Goal: Obtain resource: Download file/media

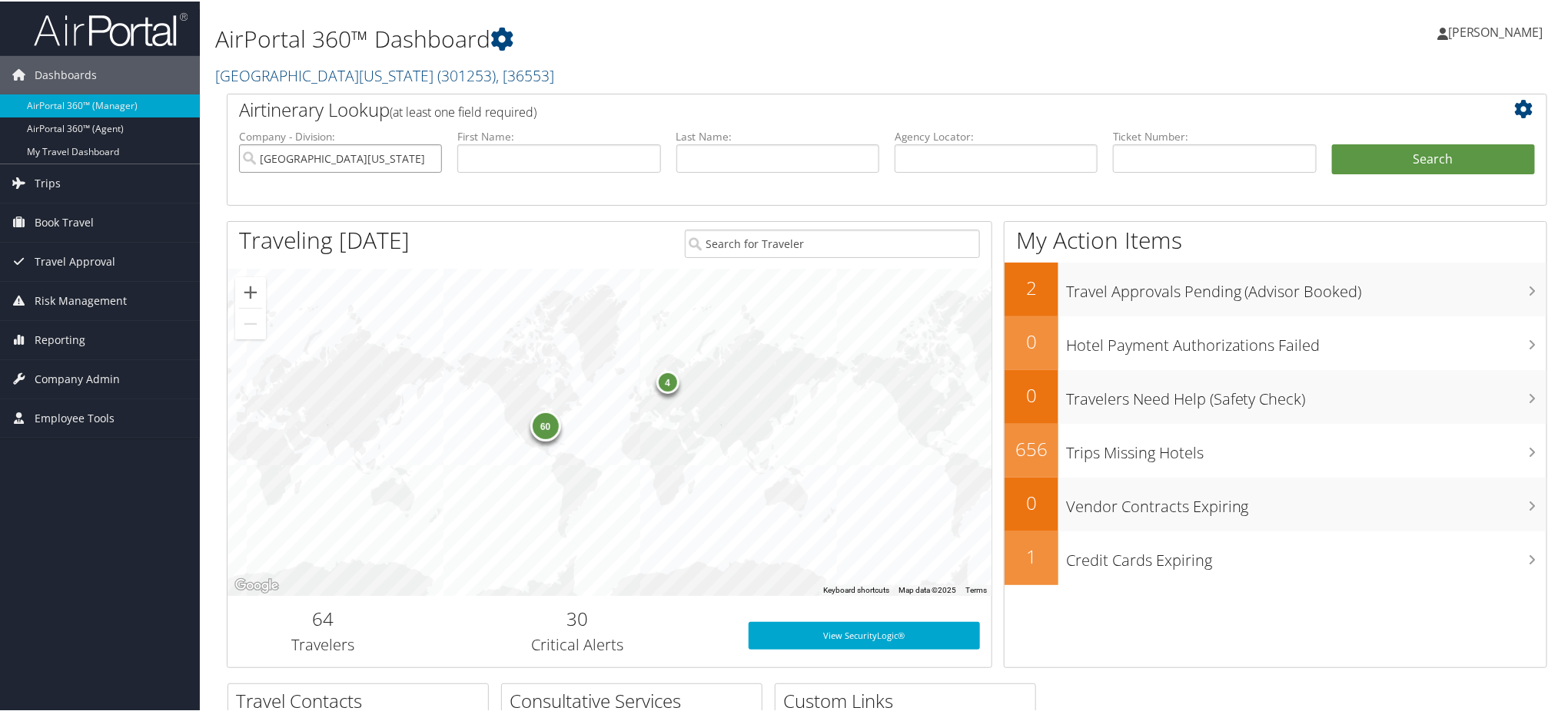
click at [433, 159] on input "University of Alabama" at bounding box center [340, 157] width 203 height 28
click at [971, 154] on input "text" at bounding box center [996, 157] width 203 height 28
paste input "DLYJM2"
type input "DLYJM2"
click at [1395, 150] on button "Search" at bounding box center [1433, 158] width 203 height 31
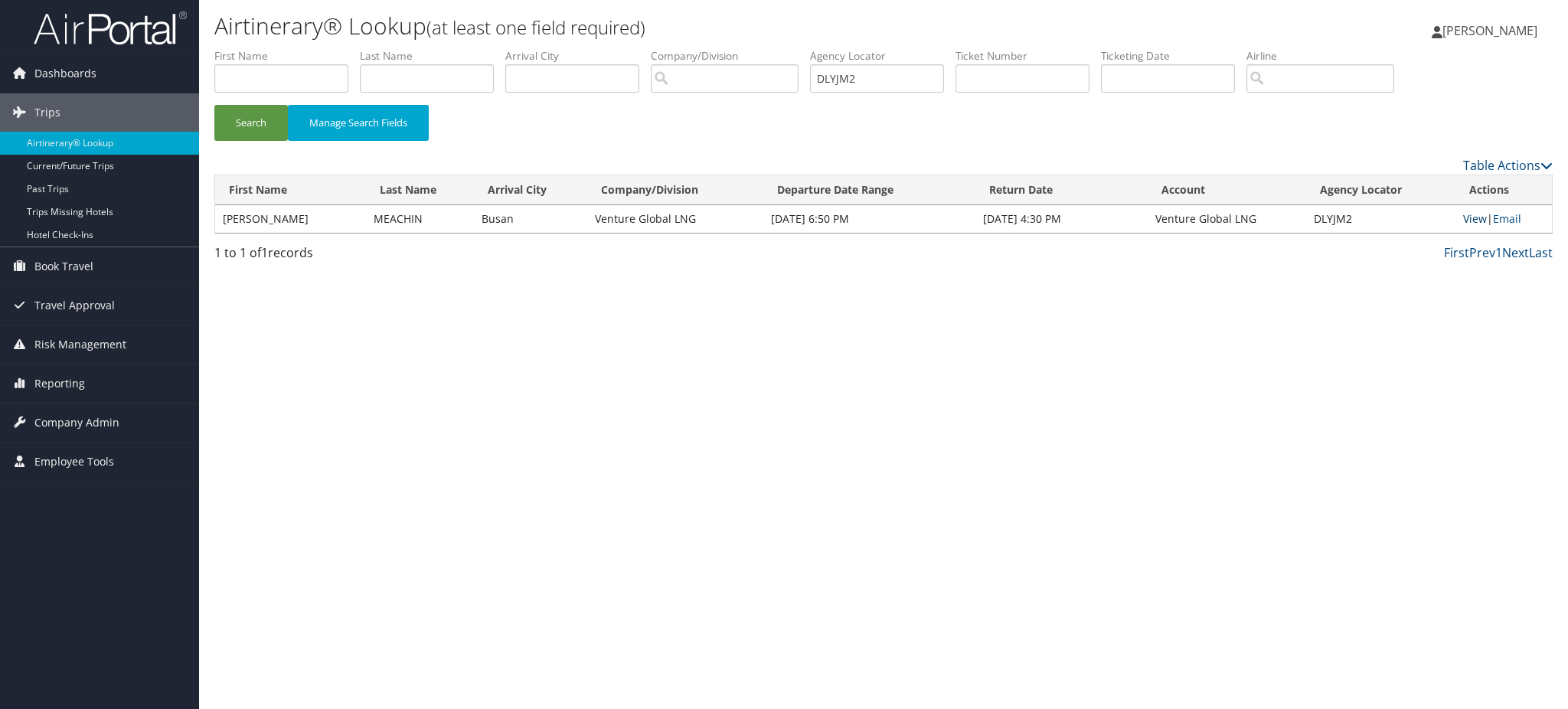
click at [1465, 225] on link "View" at bounding box center [1475, 219] width 24 height 14
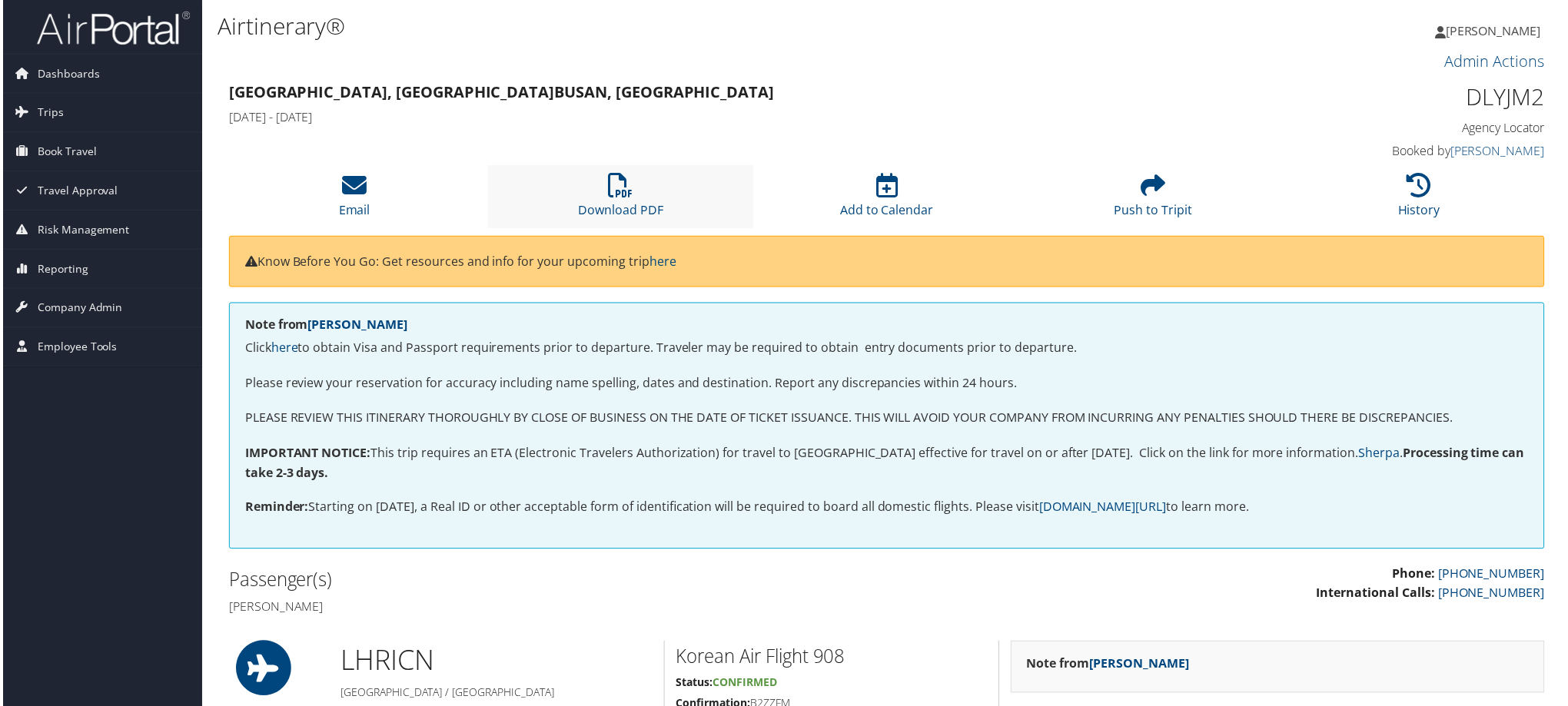
click at [591, 219] on li "Download PDF" at bounding box center [620, 196] width 267 height 62
